Goal: Task Accomplishment & Management: Manage account settings

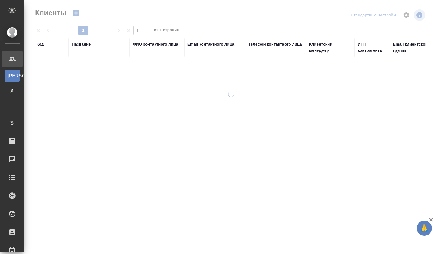
select select "RU"
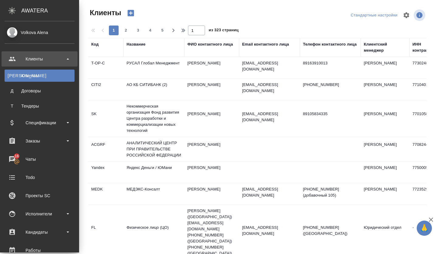
click at [11, 31] on div "Volkova Alena" at bounding box center [40, 32] width 70 height 7
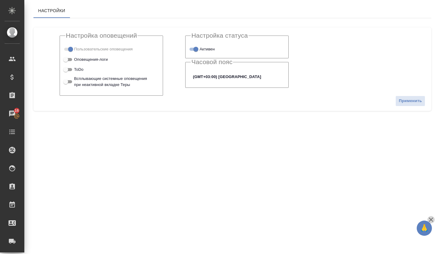
click at [432, 219] on icon "button" at bounding box center [431, 220] width 4 height 4
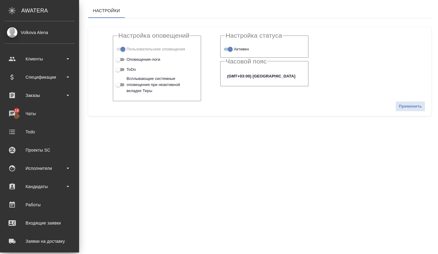
click at [12, 5] on div ".cls-1 fill:#fff; AWATERA" at bounding box center [39, 10] width 79 height 21
click at [27, 35] on div "Volkova Alena" at bounding box center [40, 32] width 70 height 7
